Goal: Transaction & Acquisition: Purchase product/service

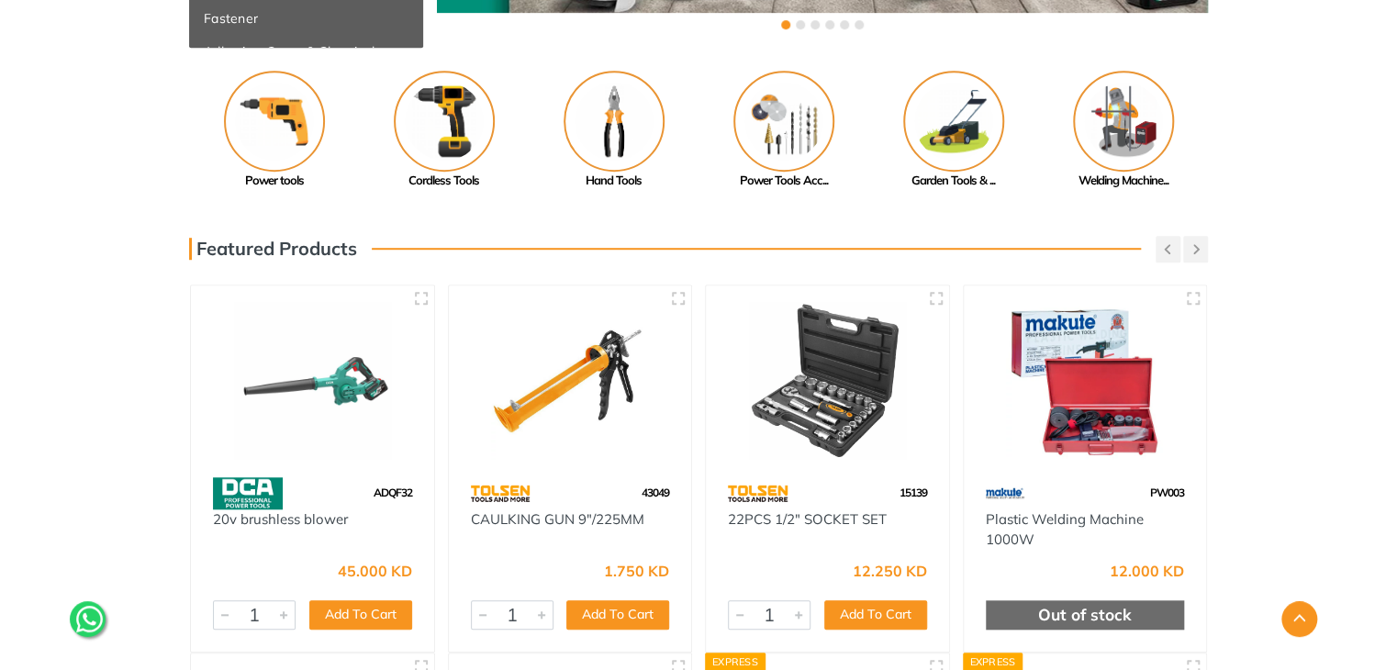
scroll to position [418, 0]
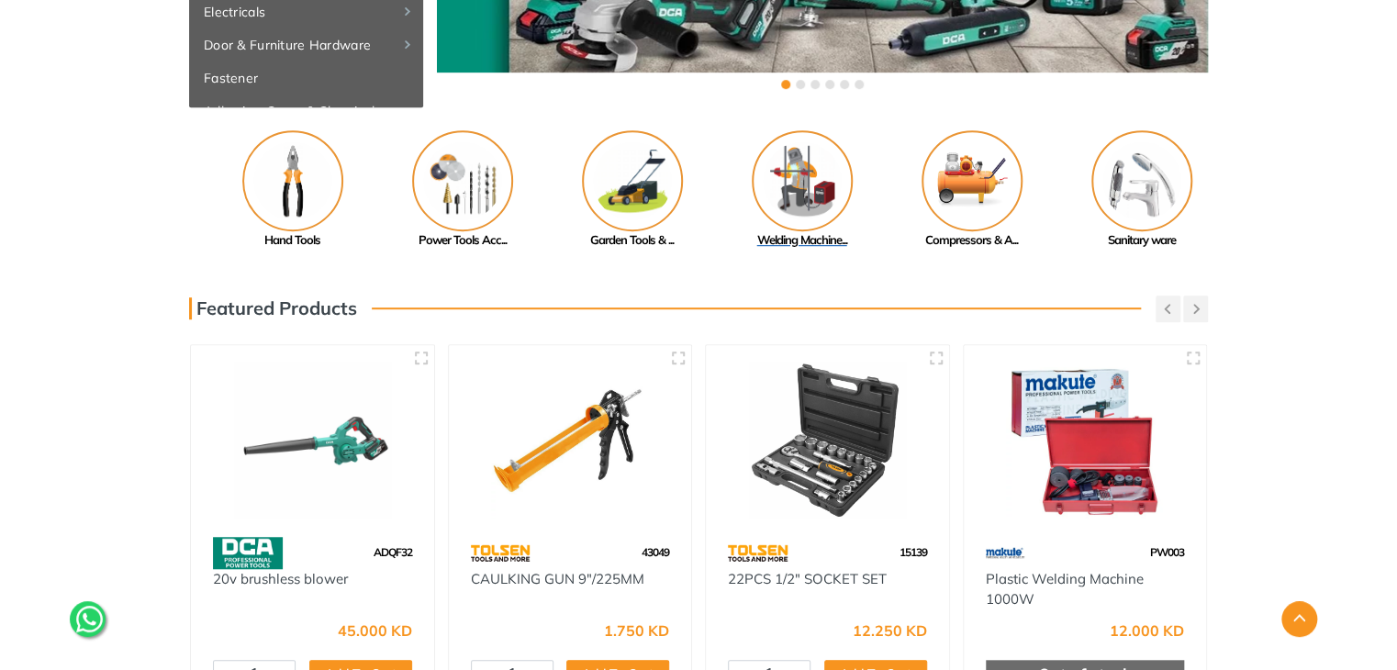
drag, startPoint x: 1107, startPoint y: 186, endPoint x: 786, endPoint y: 207, distance: 320.9
click at [786, 207] on img at bounding box center [802, 180] width 101 height 101
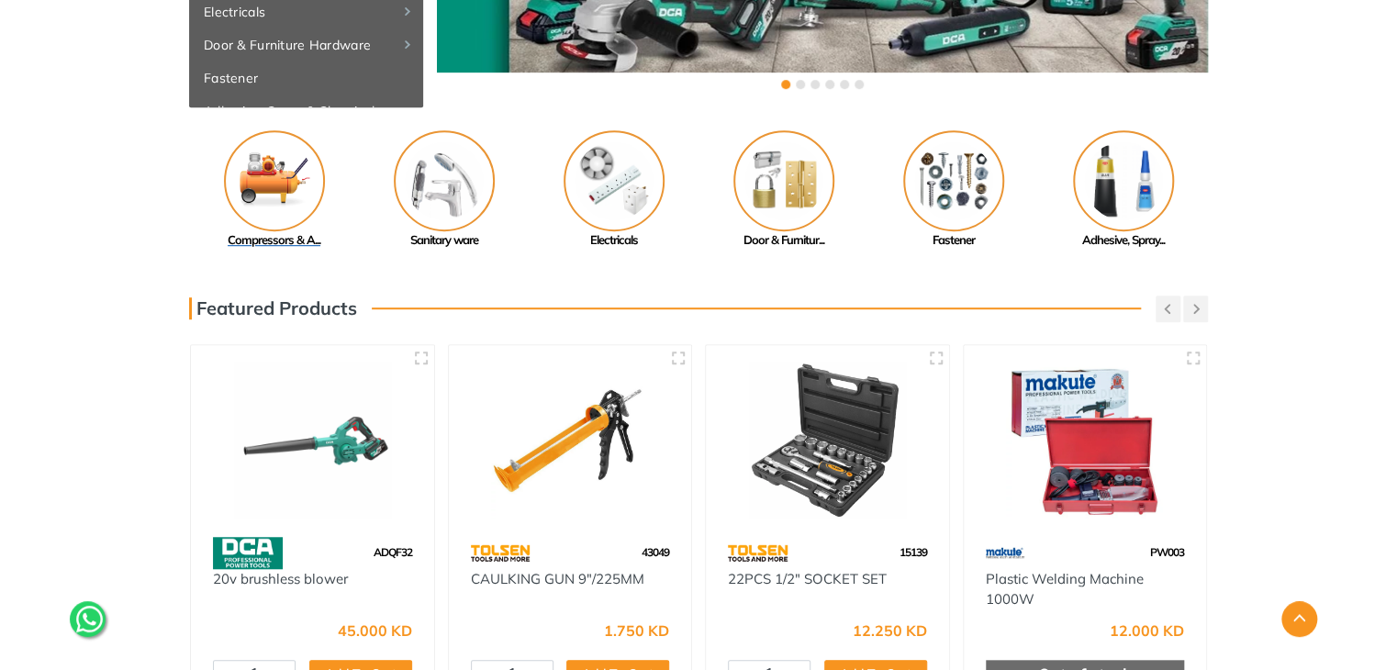
click at [267, 176] on img at bounding box center [274, 180] width 101 height 101
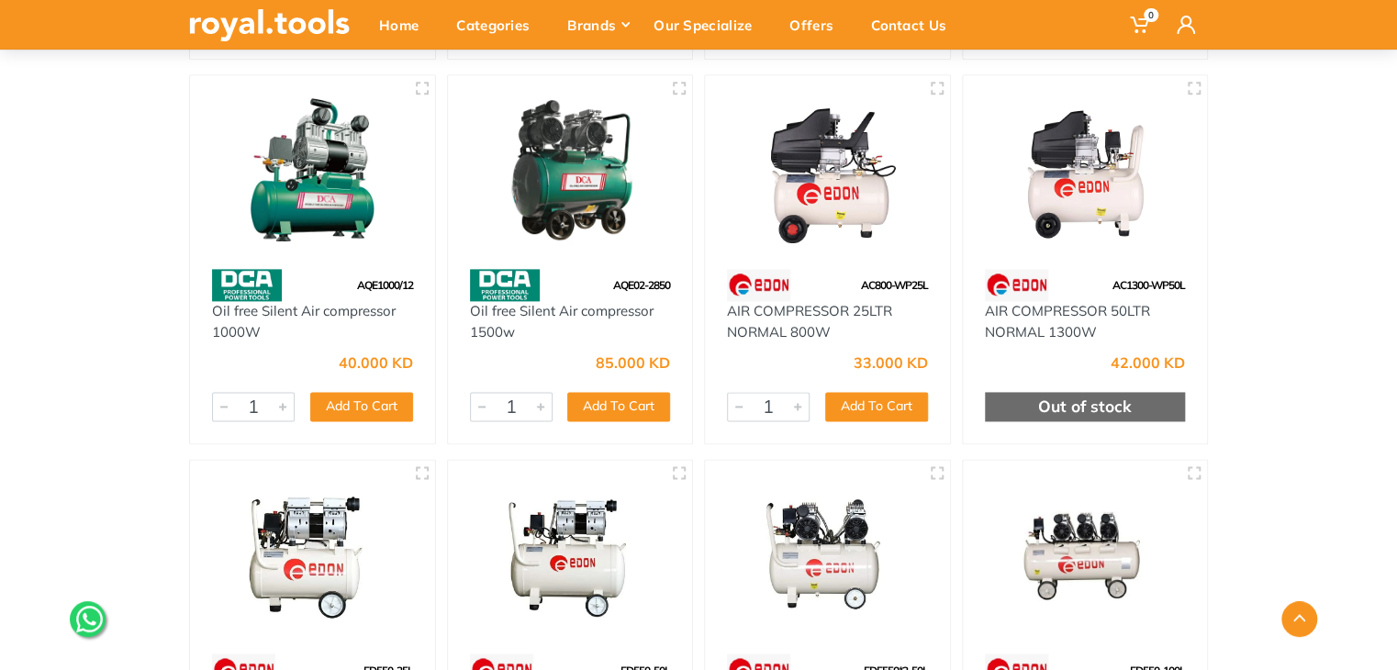
scroll to position [1097, 0]
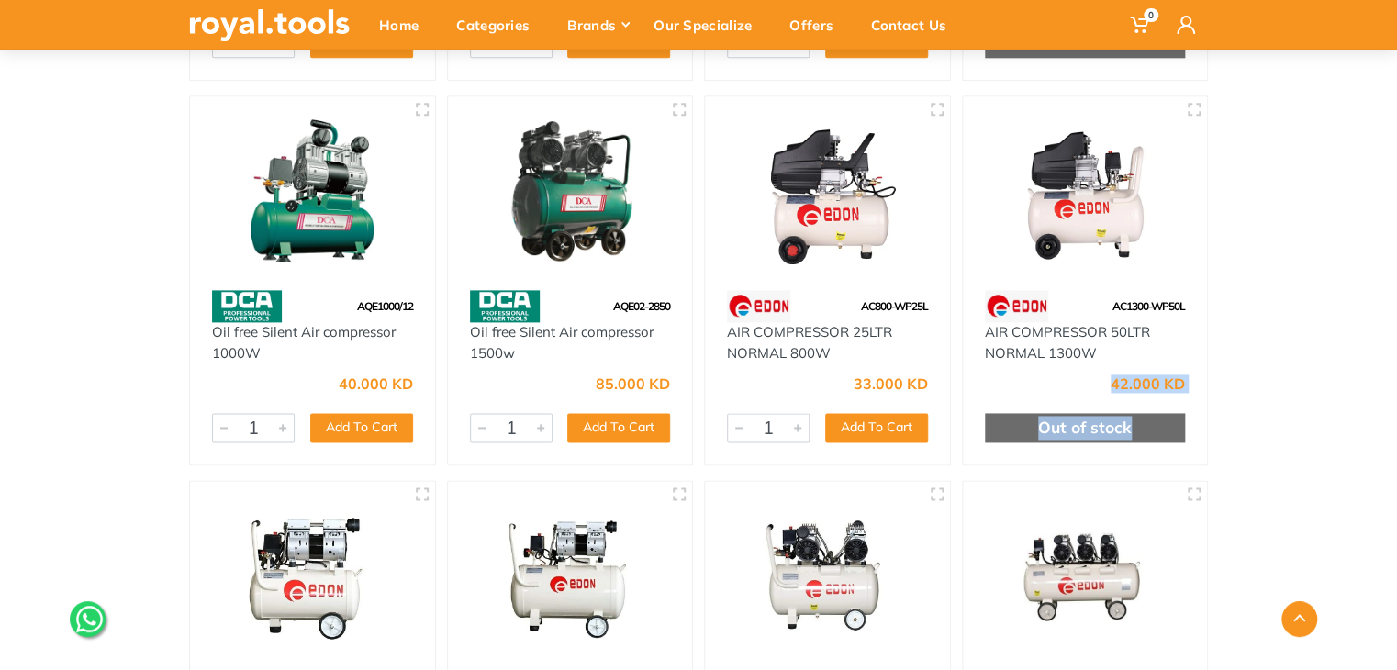
drag, startPoint x: 1392, startPoint y: 361, endPoint x: 1380, endPoint y: 421, distance: 61.7
click at [1380, 421] on div "Home Category Compressors & Air tools Compressors & Air tools(3) 1" at bounding box center [698, 357] width 1397 height 2613
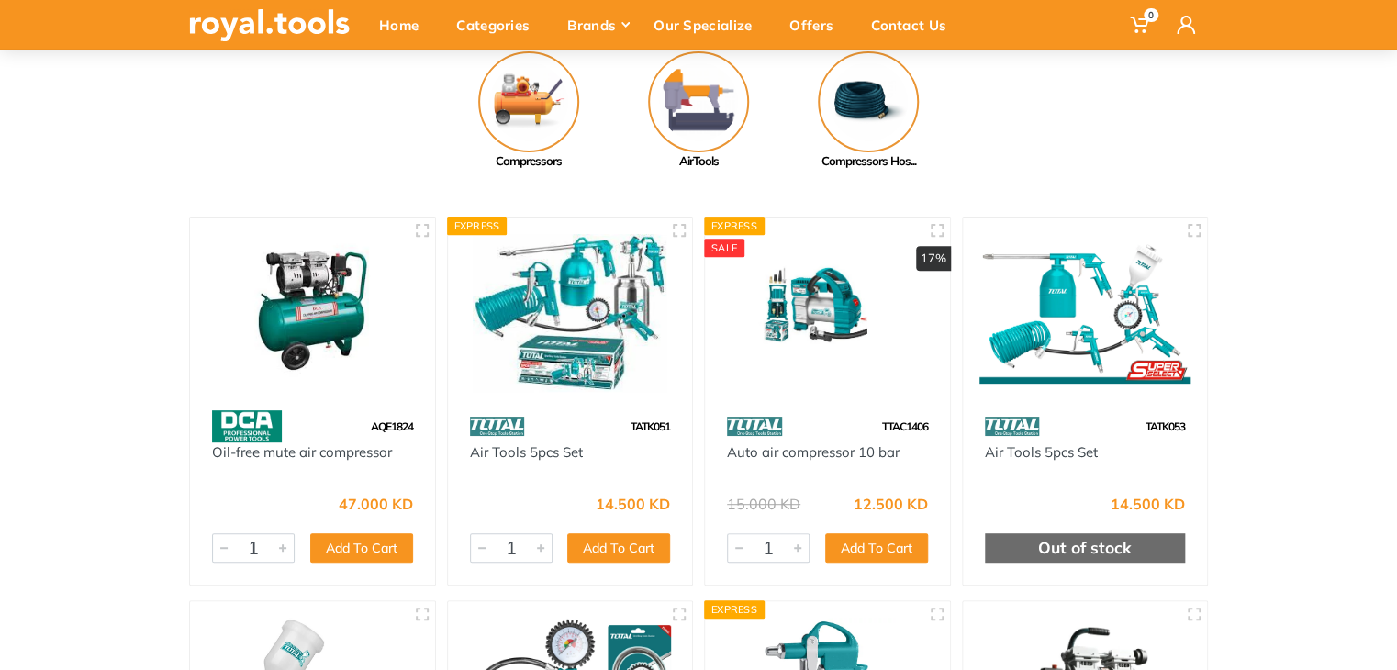
scroll to position [246, 0]
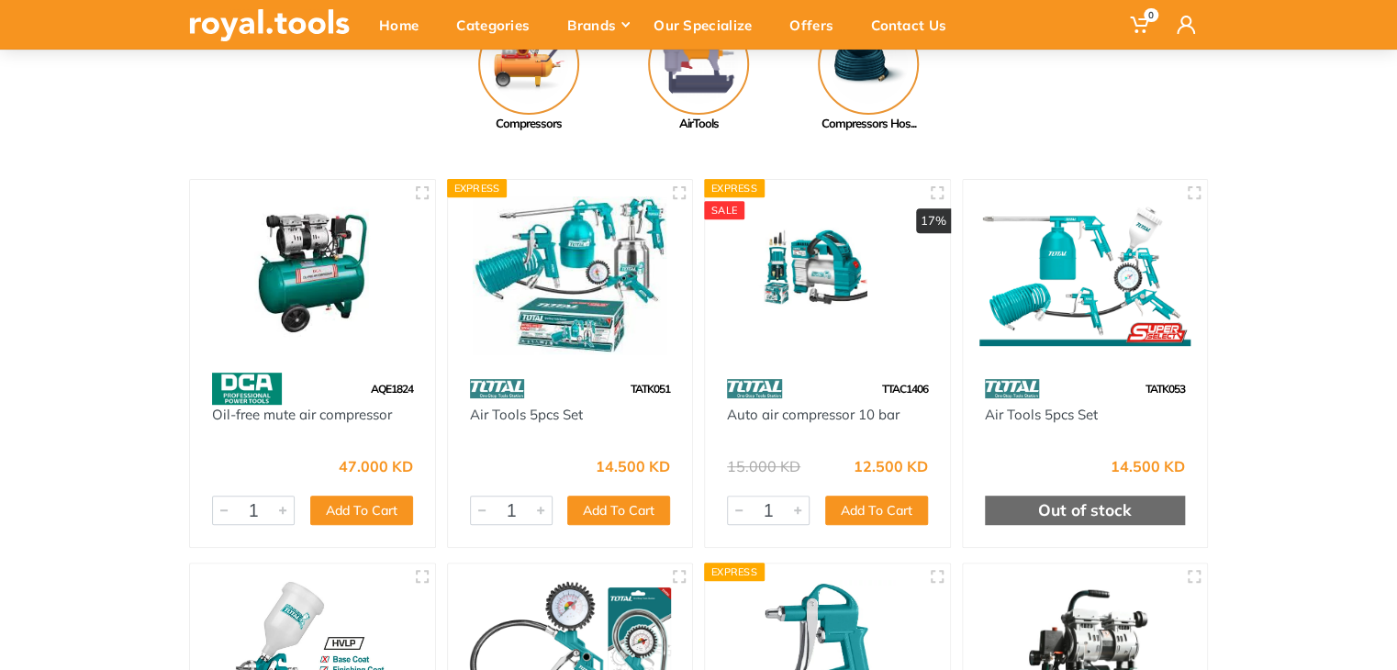
click at [556, 302] on img at bounding box center [570, 275] width 212 height 159
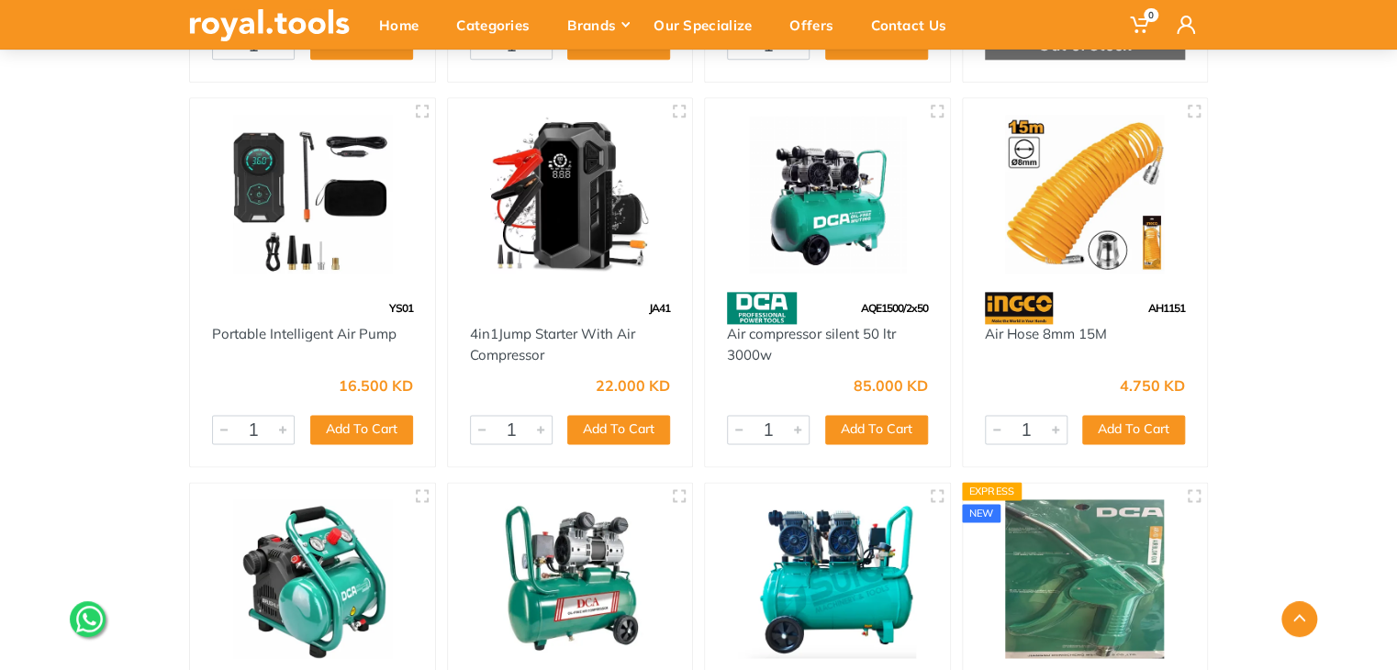
scroll to position [1479, 0]
